Goal: Information Seeking & Learning: Learn about a topic

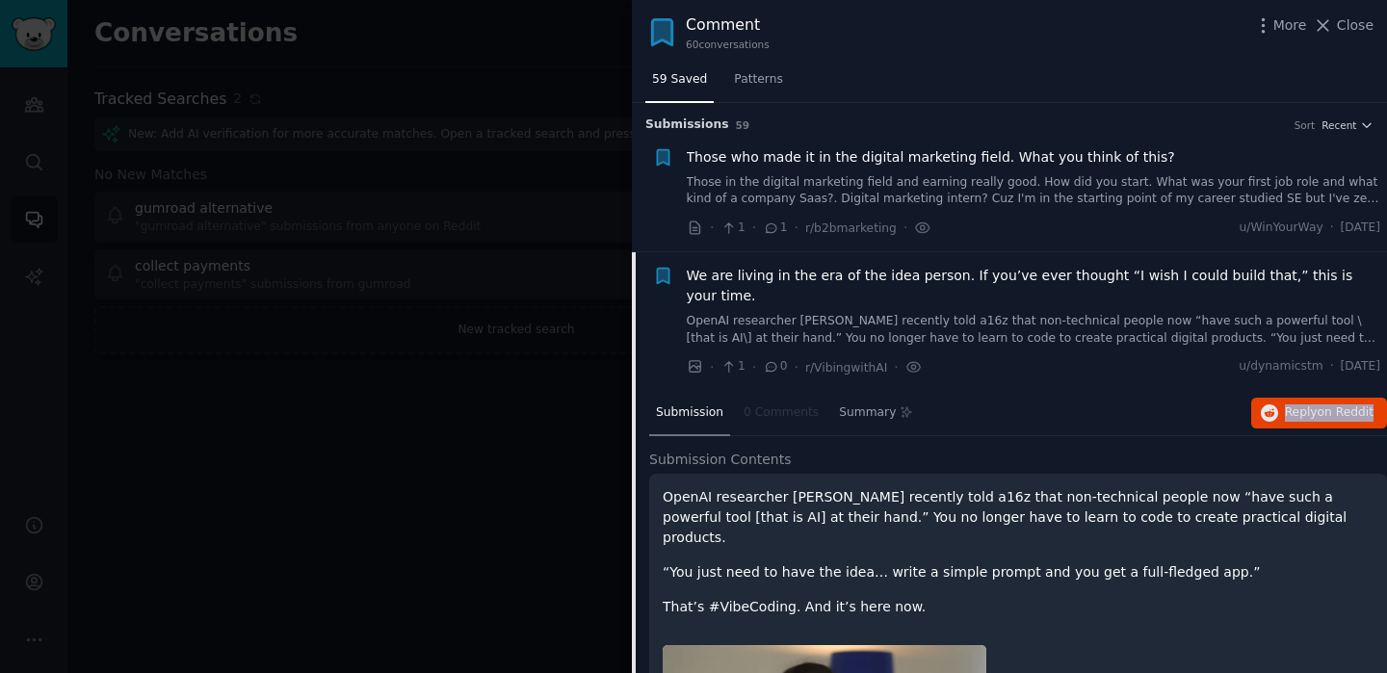
scroll to position [149, 0]
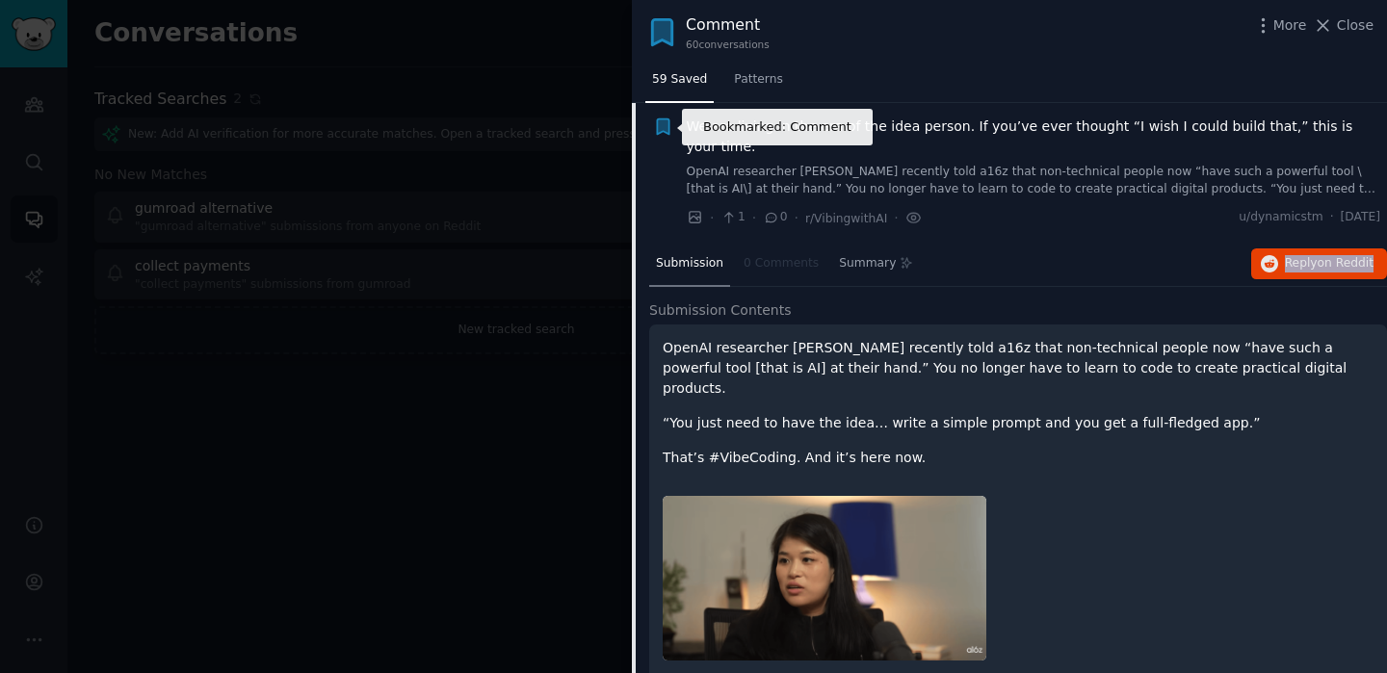
click at [663, 124] on icon "button" at bounding box center [663, 126] width 12 height 15
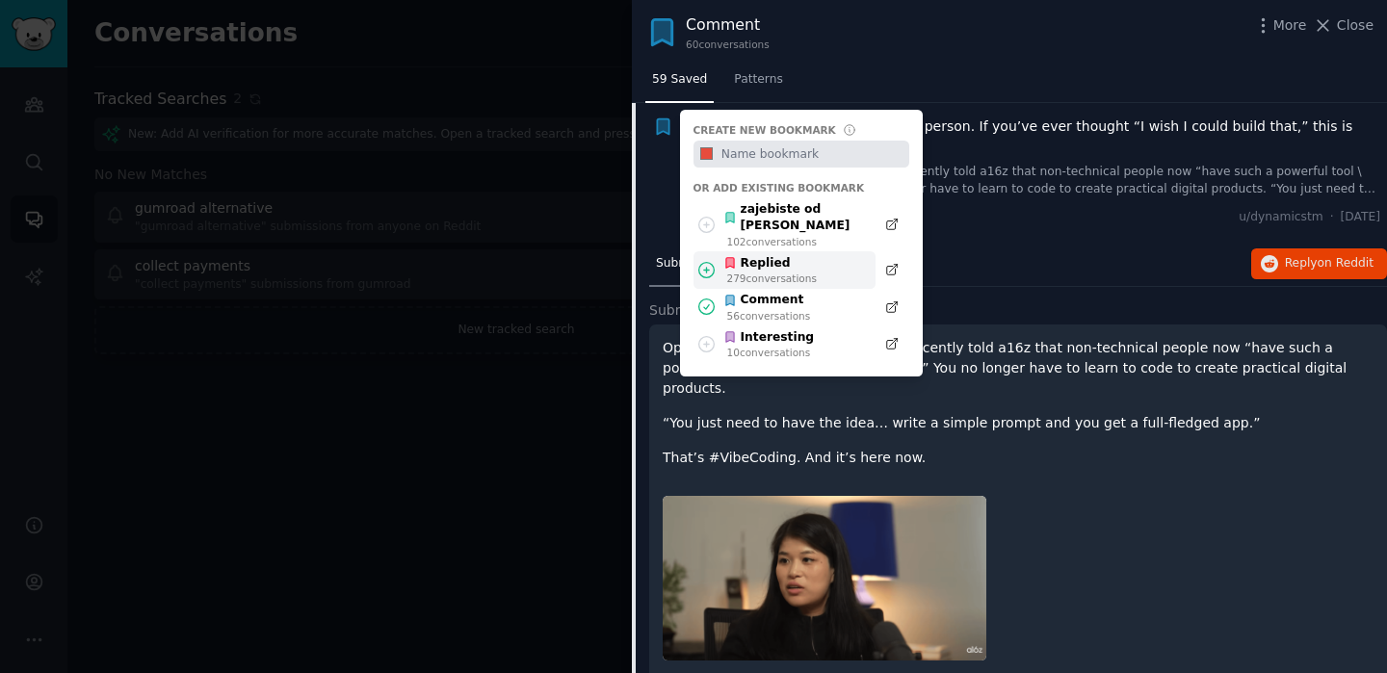
click at [705, 262] on icon at bounding box center [706, 269] width 15 height 15
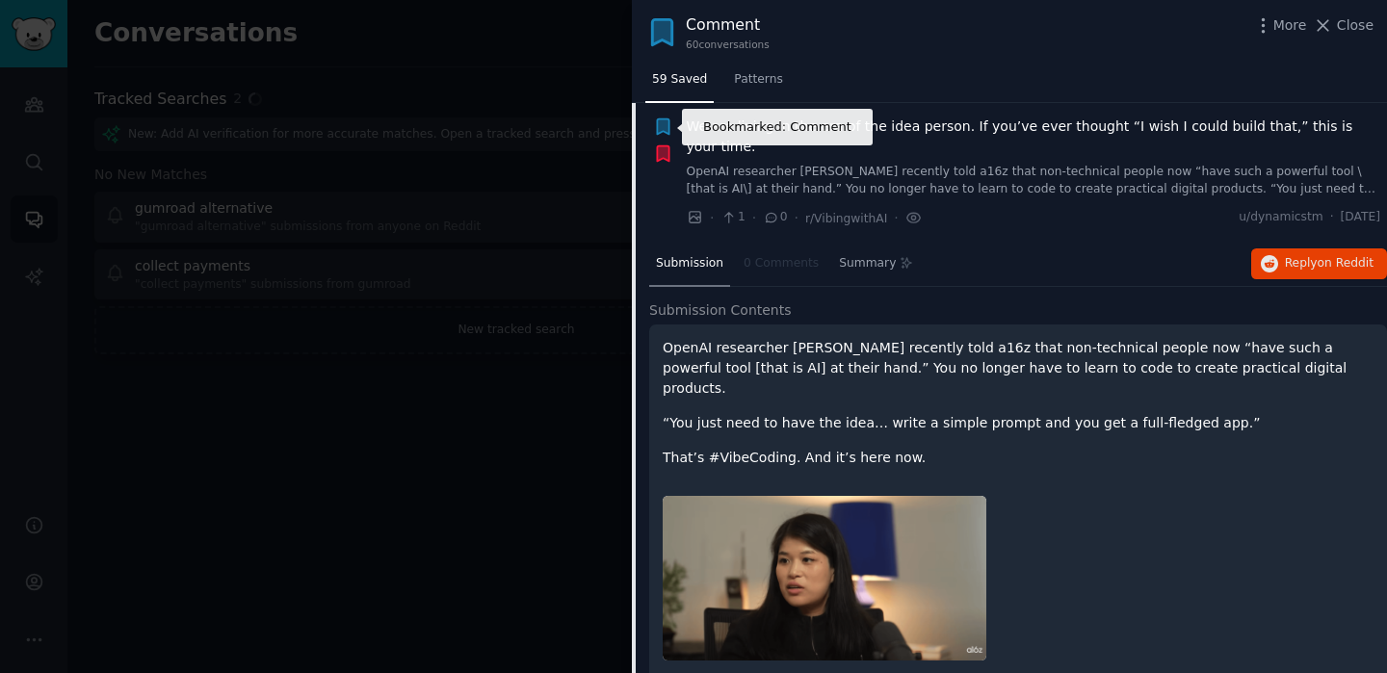
click at [657, 123] on icon "button" at bounding box center [663, 126] width 12 height 15
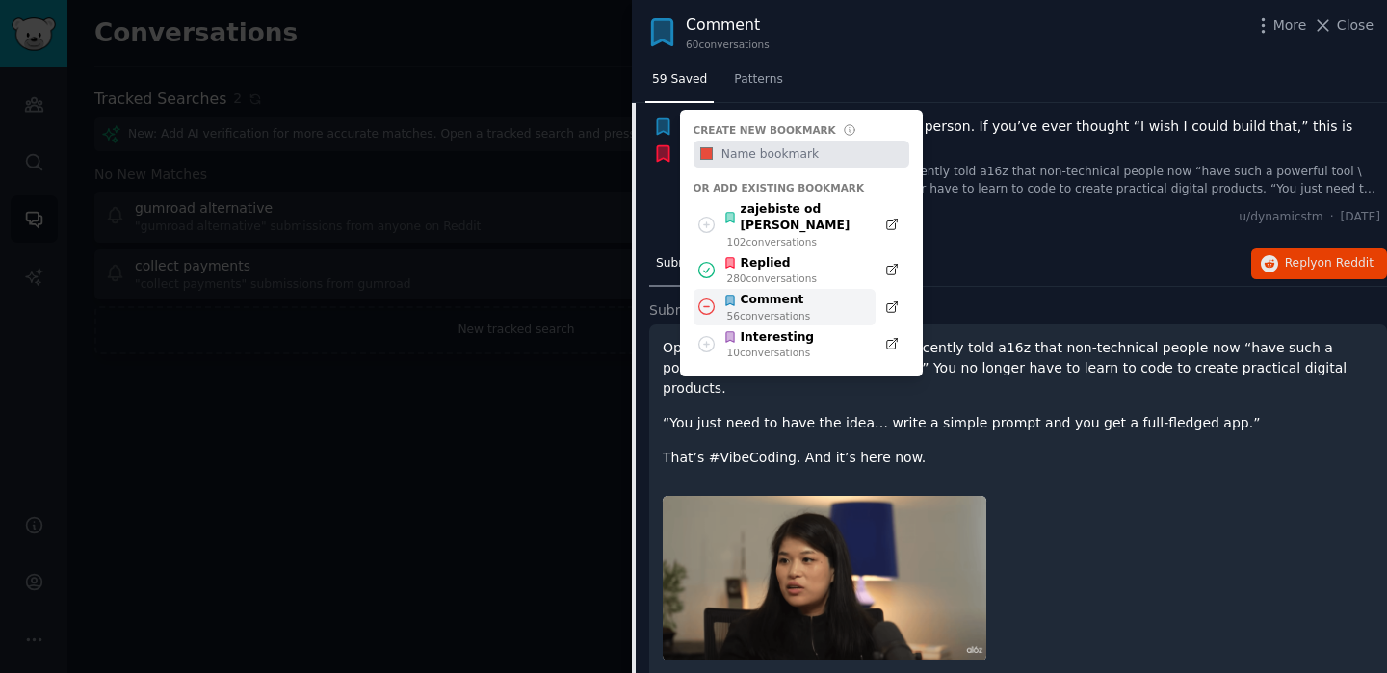
click at [707, 297] on icon at bounding box center [706, 307] width 20 height 20
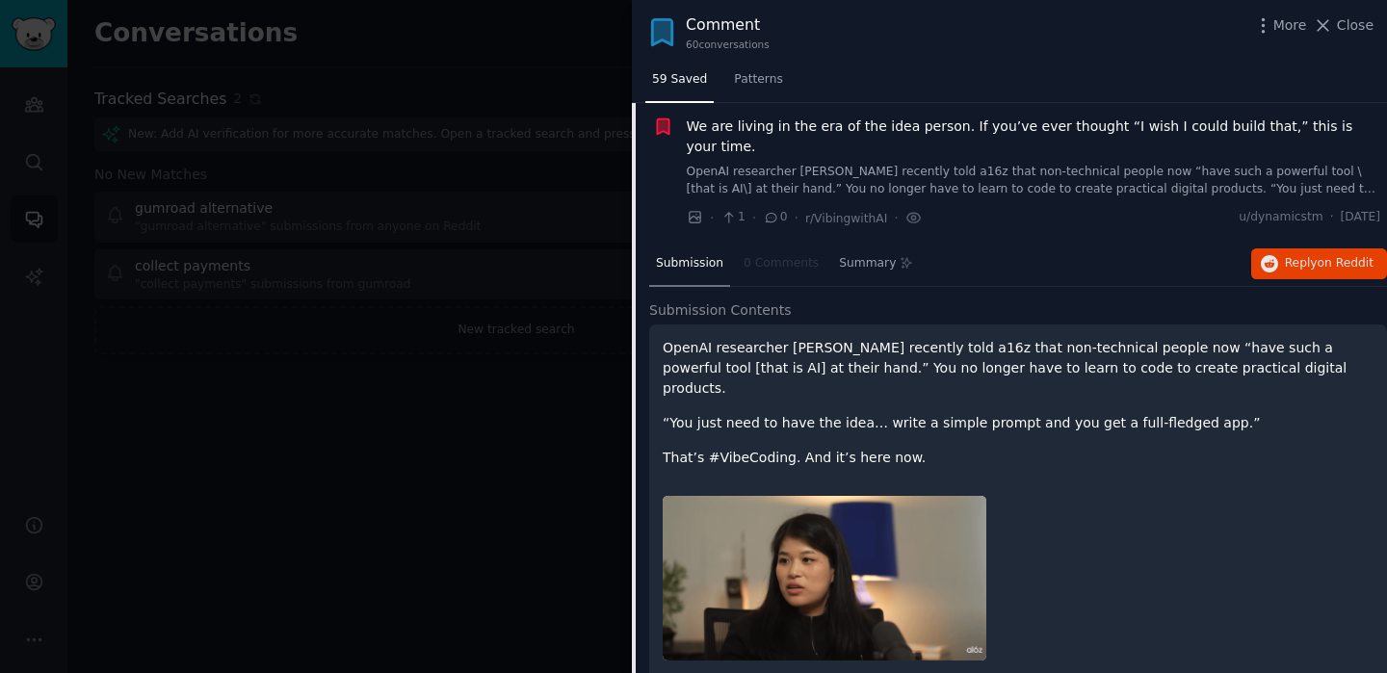
click at [988, 164] on link "OpenAI researcher [PERSON_NAME] recently told a16z that non-technical people no…" at bounding box center [1034, 181] width 694 height 34
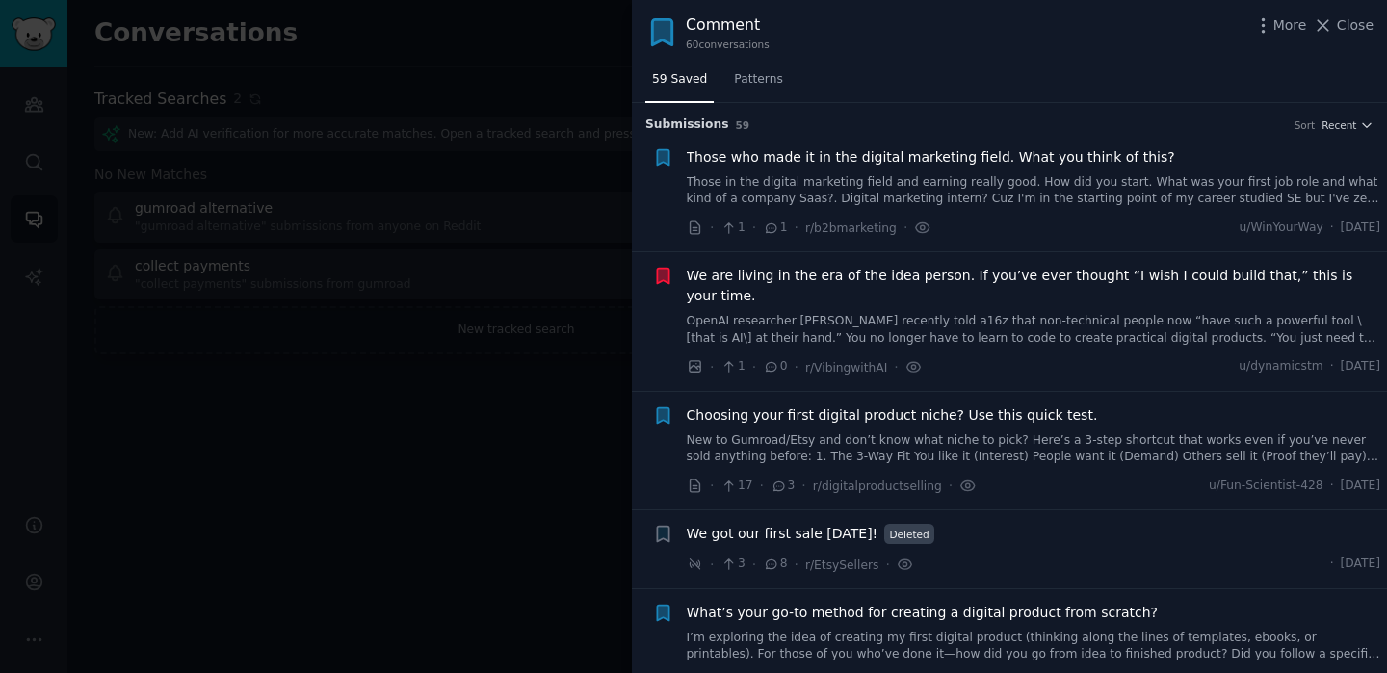
click at [479, 426] on div at bounding box center [693, 336] width 1387 height 673
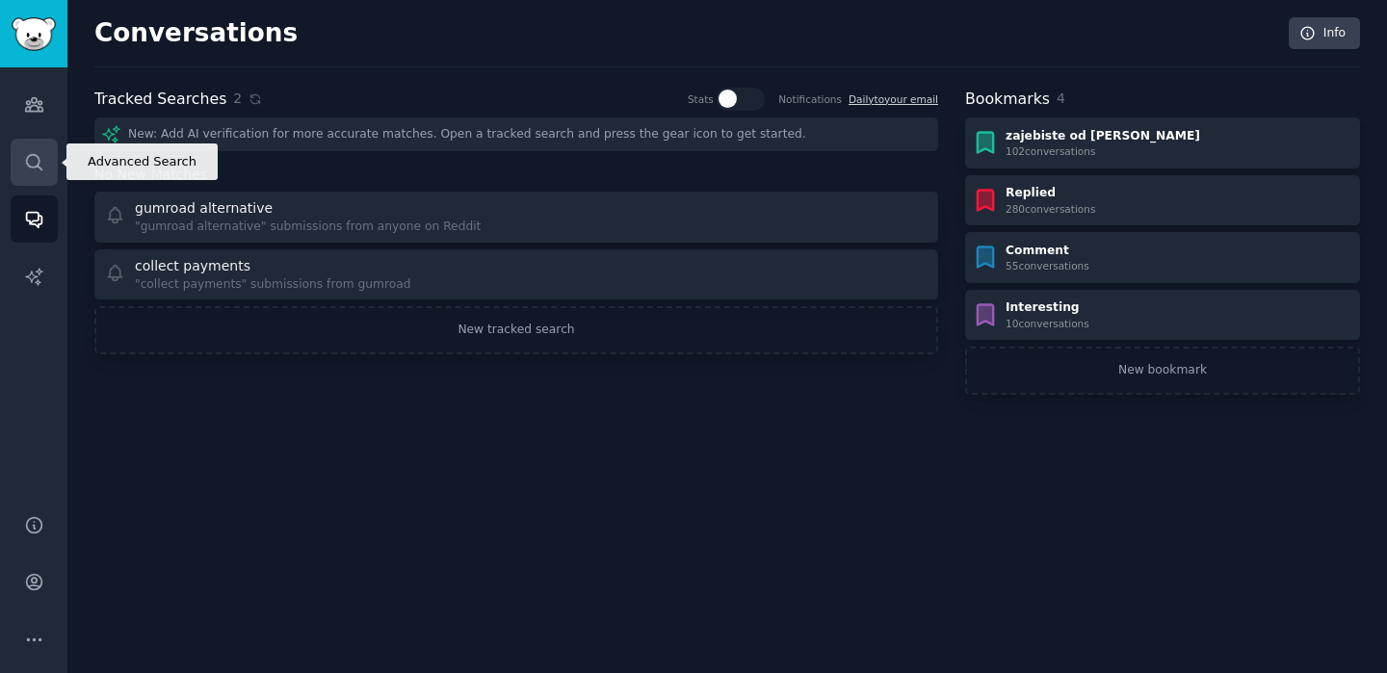
click at [43, 157] on link "Search" at bounding box center [34, 162] width 47 height 47
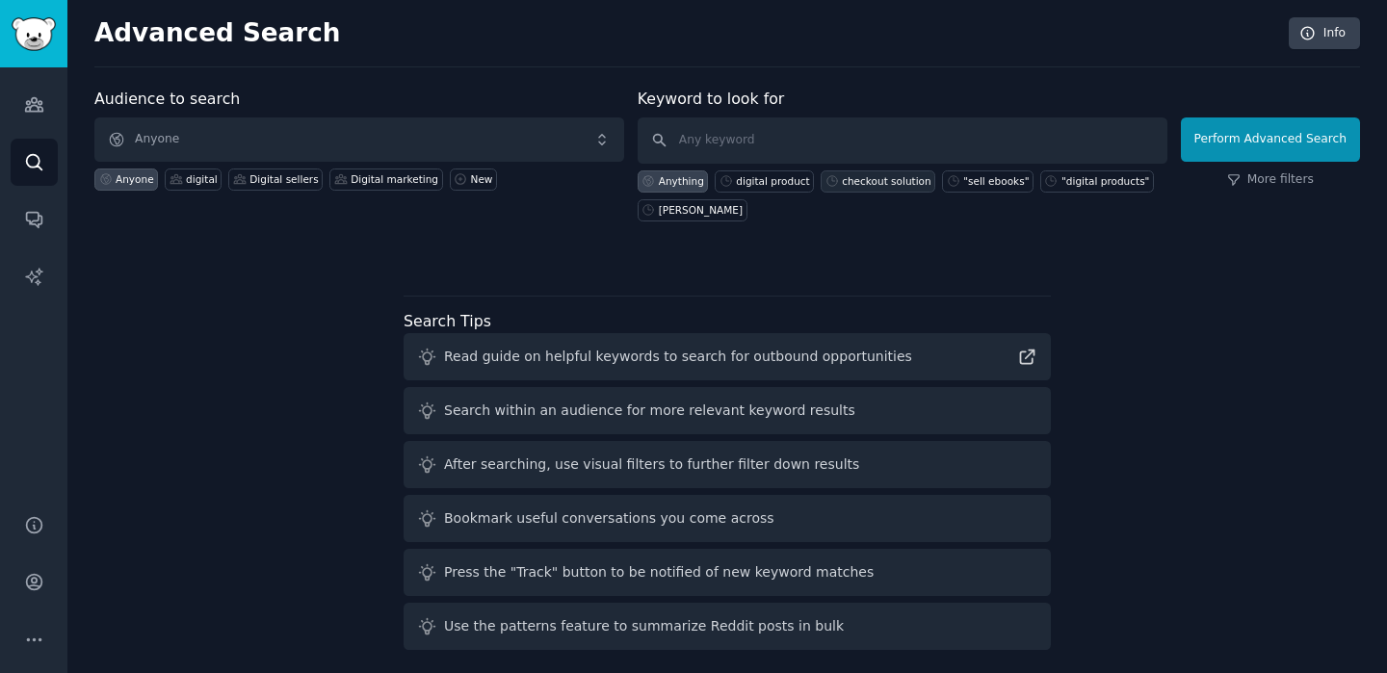
click at [887, 187] on div "checkout solution" at bounding box center [886, 180] width 89 height 13
type input "checkout solution"
click at [866, 181] on div "checkout solution" at bounding box center [886, 180] width 89 height 13
click at [1257, 137] on button "Perform Advanced Search" at bounding box center [1270, 139] width 179 height 44
click at [776, 136] on input "text" at bounding box center [903, 140] width 530 height 46
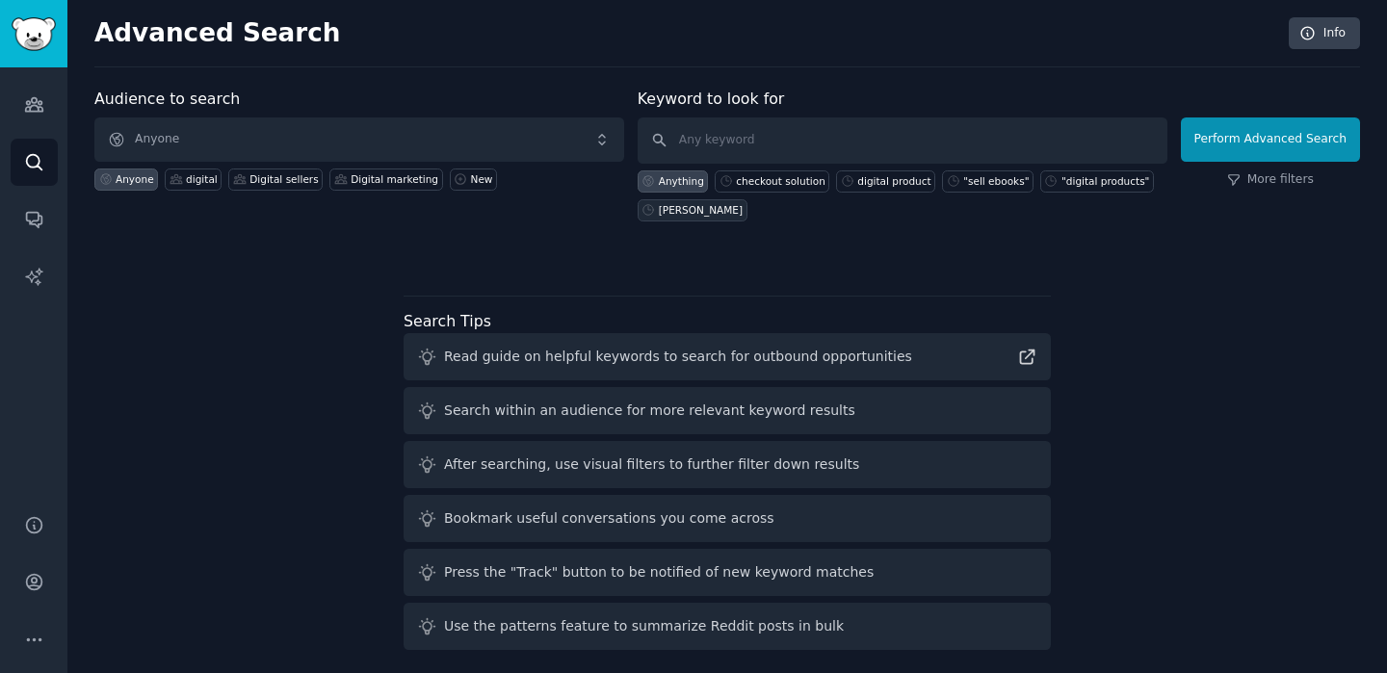
click at [690, 206] on div "[PERSON_NAME]" at bounding box center [701, 209] width 84 height 13
type input "[PERSON_NAME]"
click at [1322, 122] on button "Perform Advanced Search" at bounding box center [1270, 139] width 179 height 44
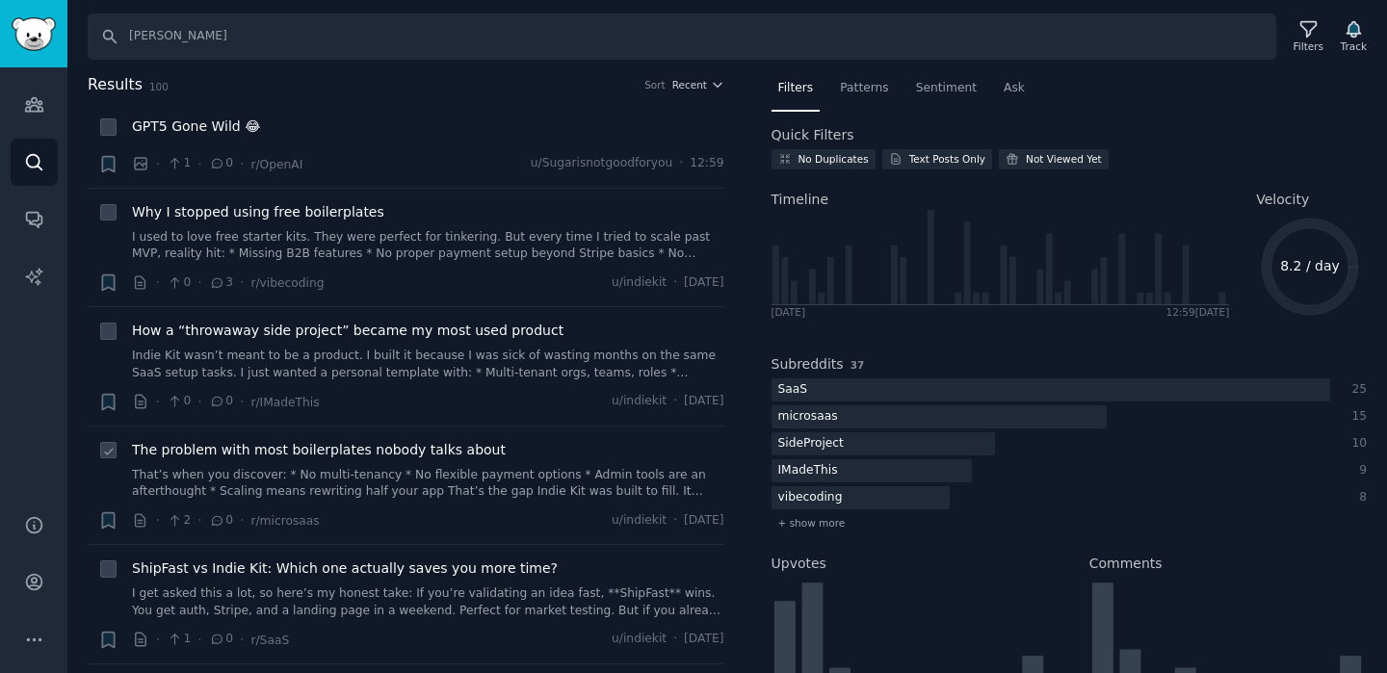
click at [311, 471] on link "That’s when you discover: * No multi-tenancy * No flexible payment options * Ad…" at bounding box center [428, 484] width 592 height 34
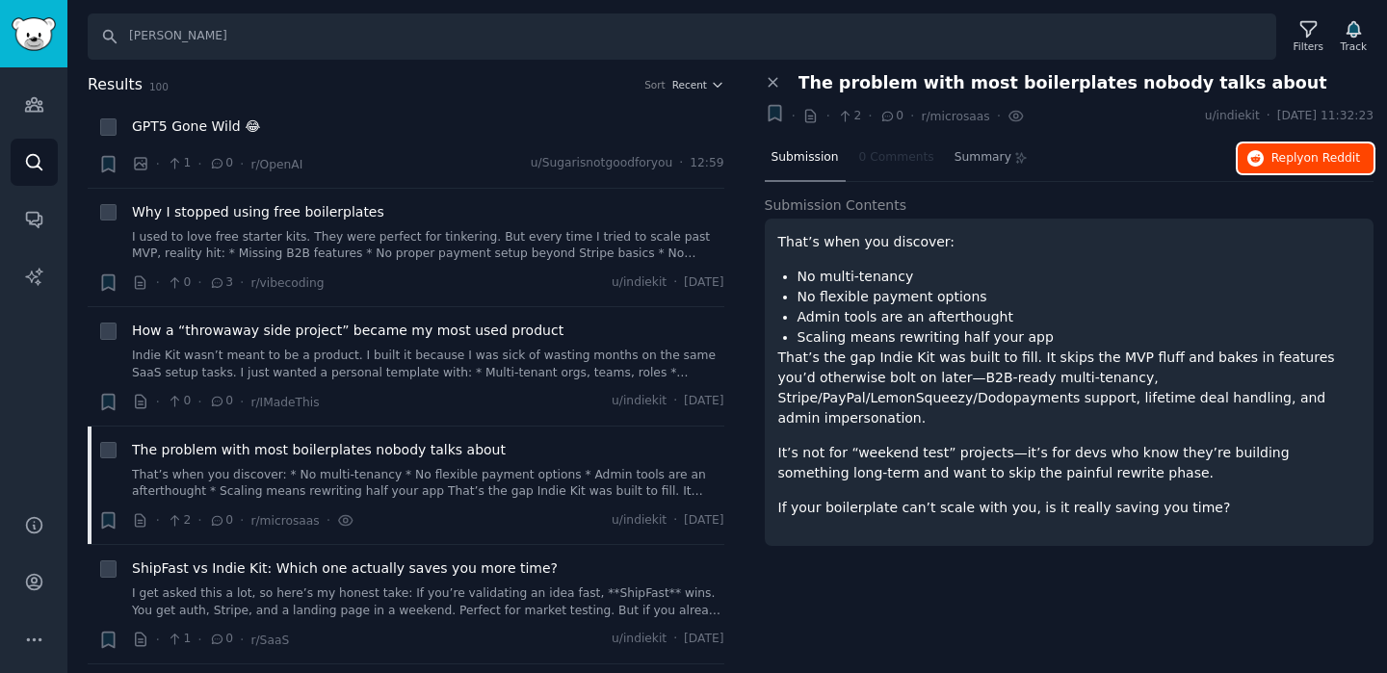
click at [1294, 154] on span "Reply on Reddit" at bounding box center [1315, 158] width 89 height 17
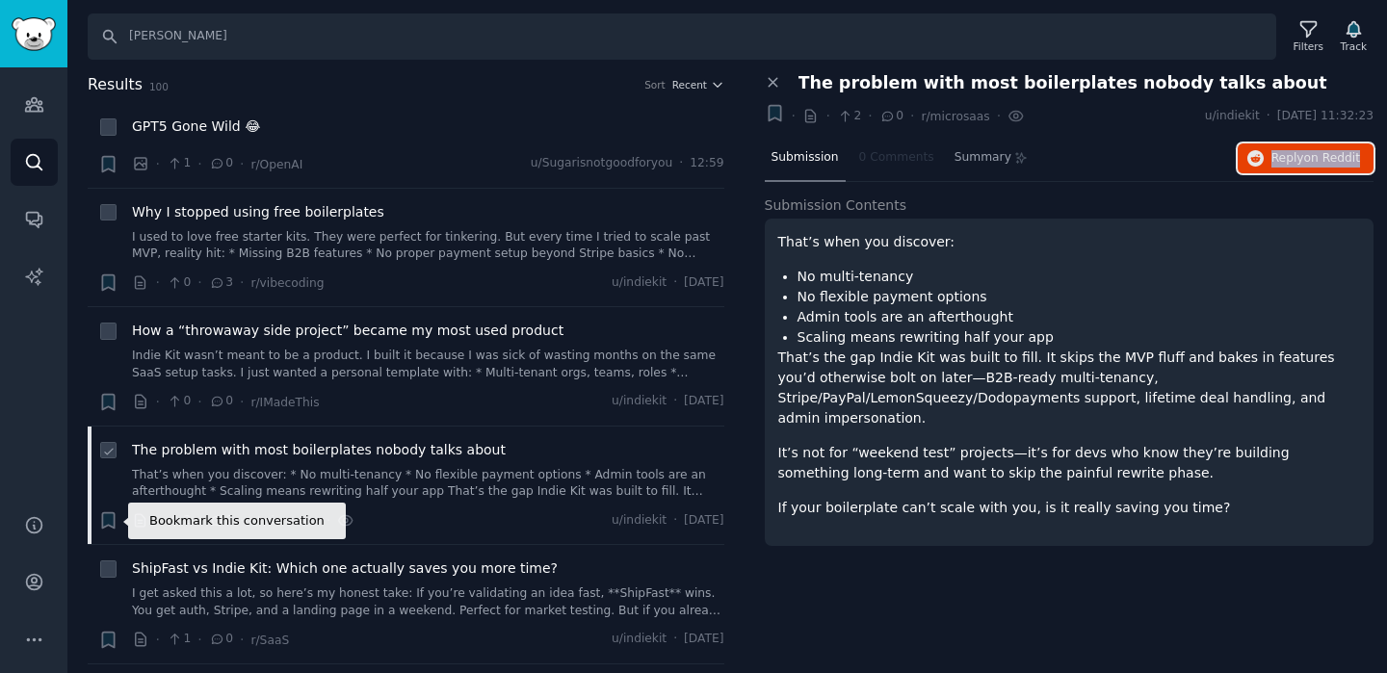
click at [116, 515] on icon "button" at bounding box center [108, 520] width 20 height 20
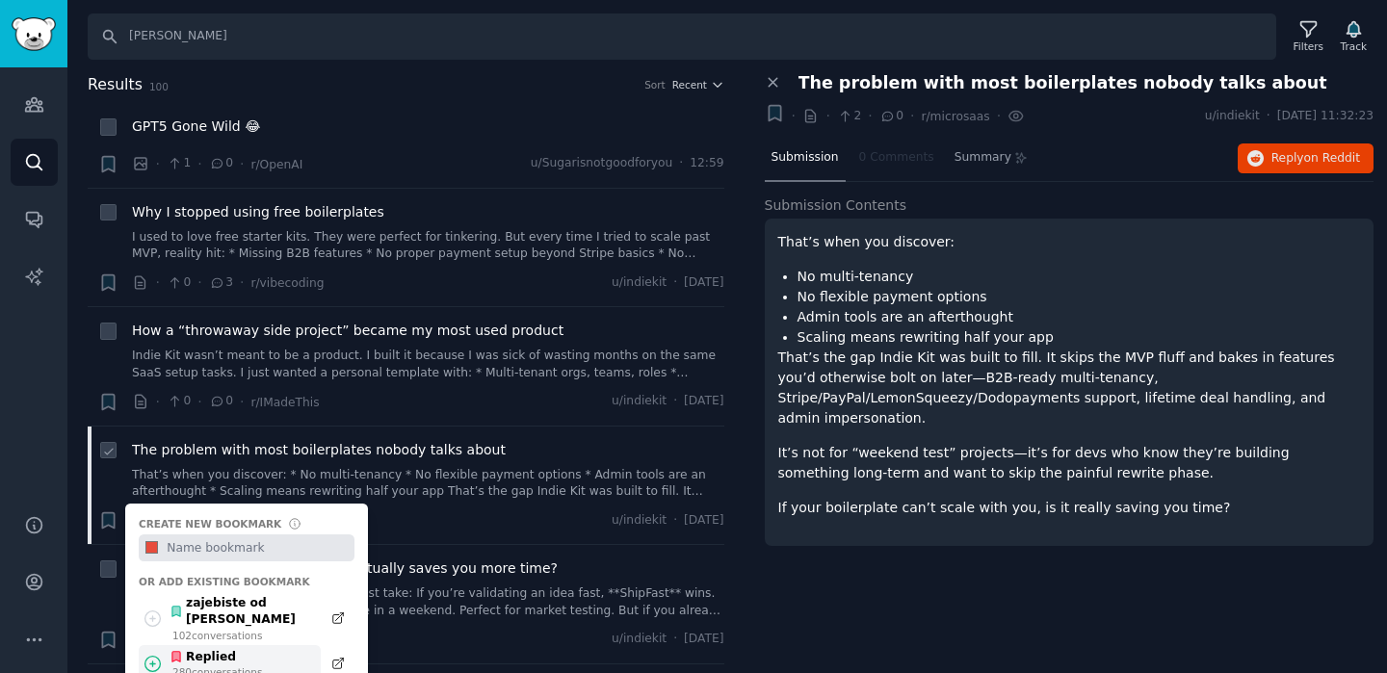
click at [155, 654] on icon at bounding box center [153, 664] width 20 height 20
